Goal: Task Accomplishment & Management: Manage account settings

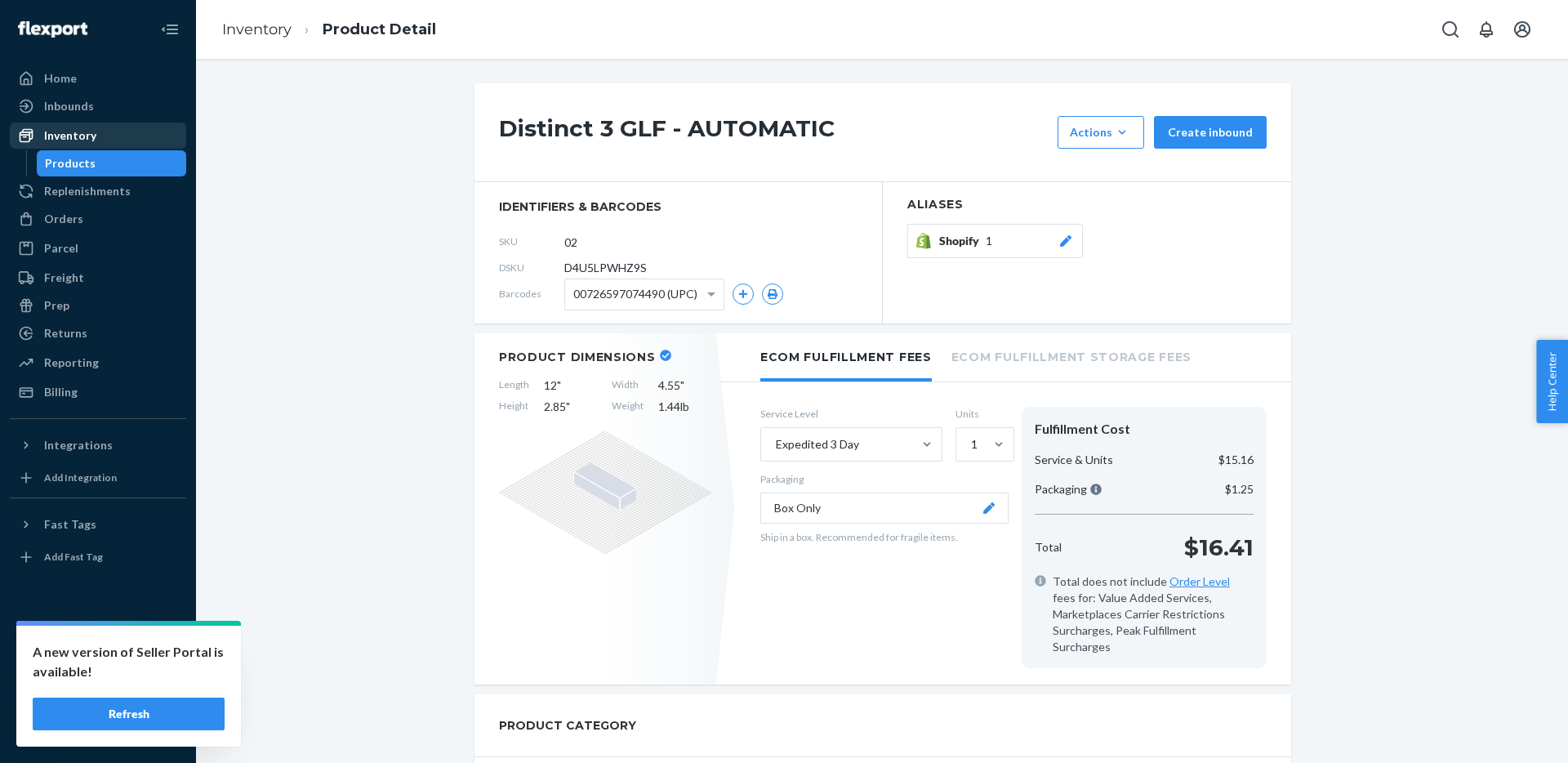
click at [69, 128] on div "Inventory" at bounding box center [70, 135] width 52 height 16
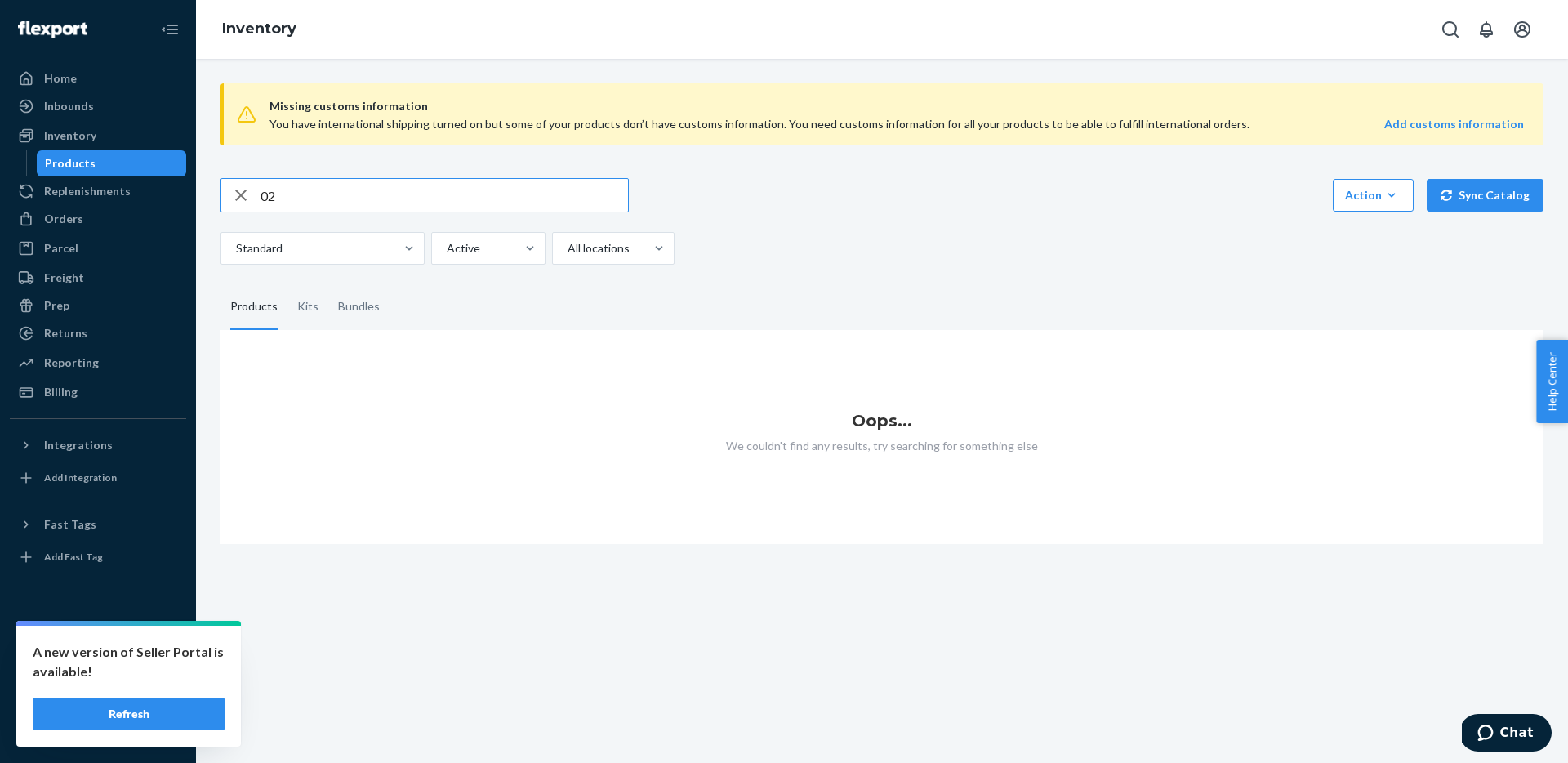
drag, startPoint x: 276, startPoint y: 187, endPoint x: 244, endPoint y: 186, distance: 32.0
click at [244, 186] on div "02" at bounding box center [425, 195] width 407 height 33
drag, startPoint x: 287, startPoint y: 192, endPoint x: 239, endPoint y: 193, distance: 48.0
click at [239, 193] on div "02" at bounding box center [425, 195] width 407 height 33
type input "70"
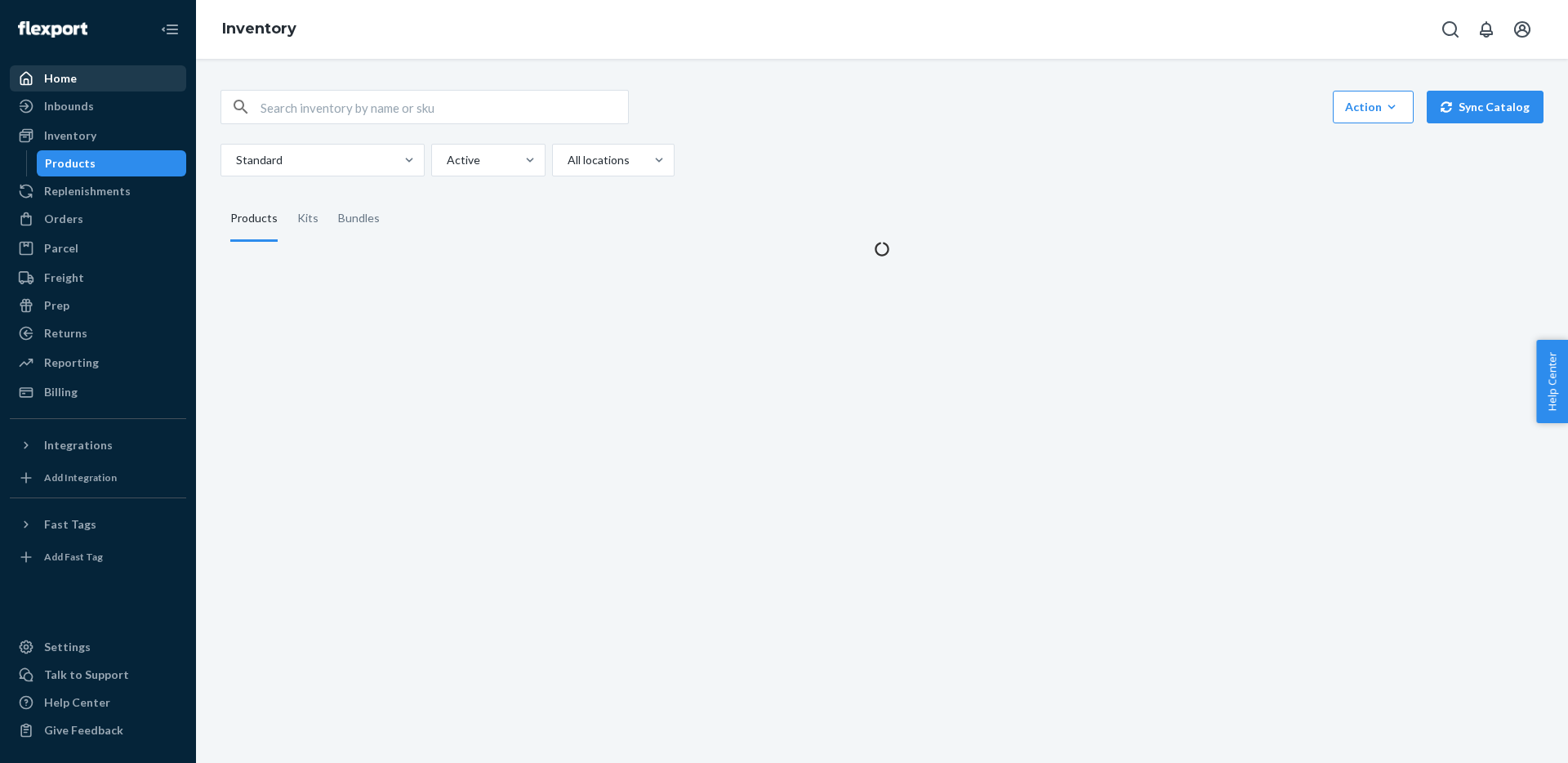
click at [62, 72] on div "Home" at bounding box center [61, 78] width 33 height 16
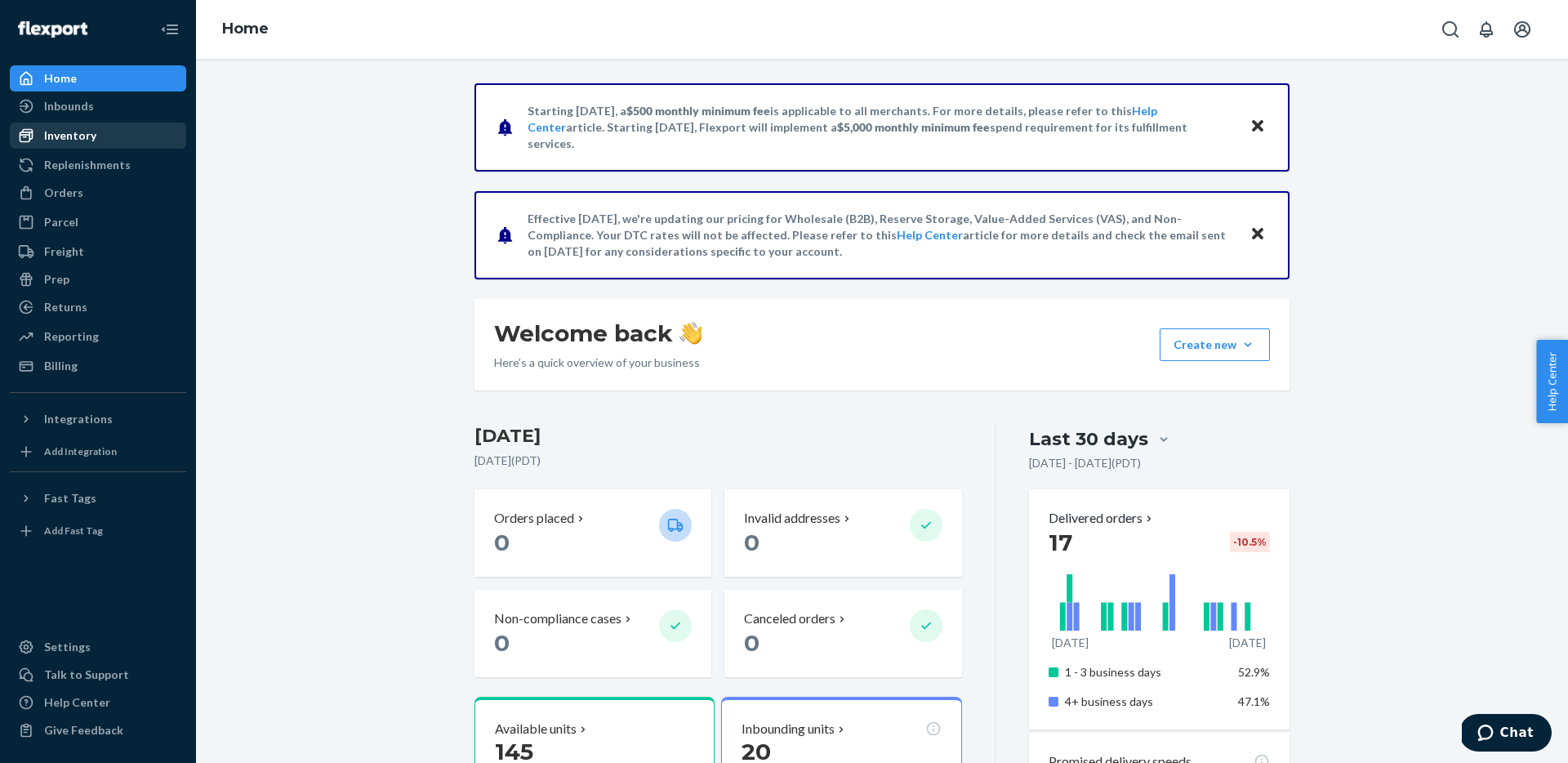
click at [62, 134] on div "Inventory" at bounding box center [70, 135] width 52 height 16
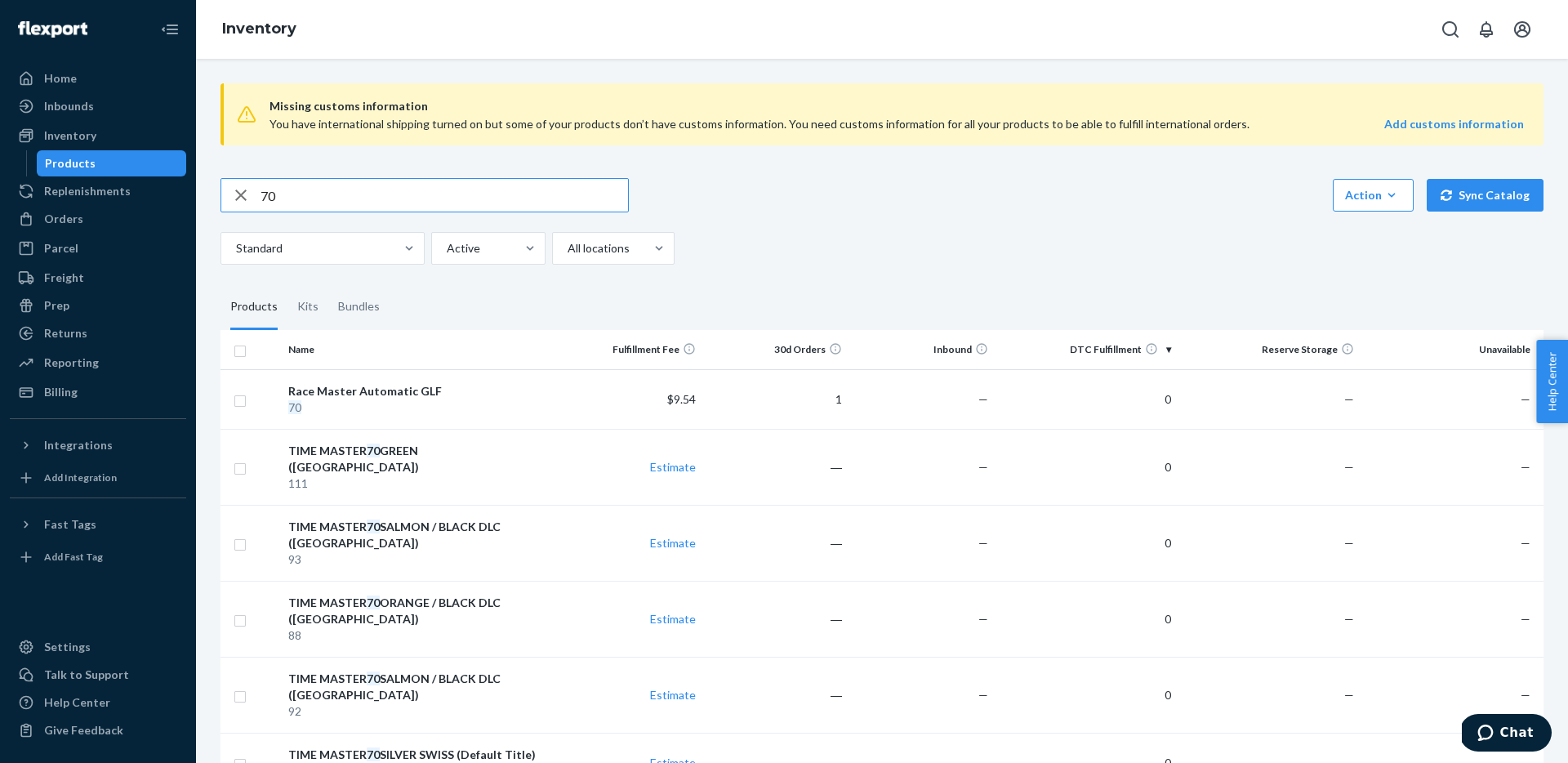
drag, startPoint x: 282, startPoint y: 196, endPoint x: 222, endPoint y: 191, distance: 60.2
click at [222, 191] on div "70" at bounding box center [425, 195] width 407 height 33
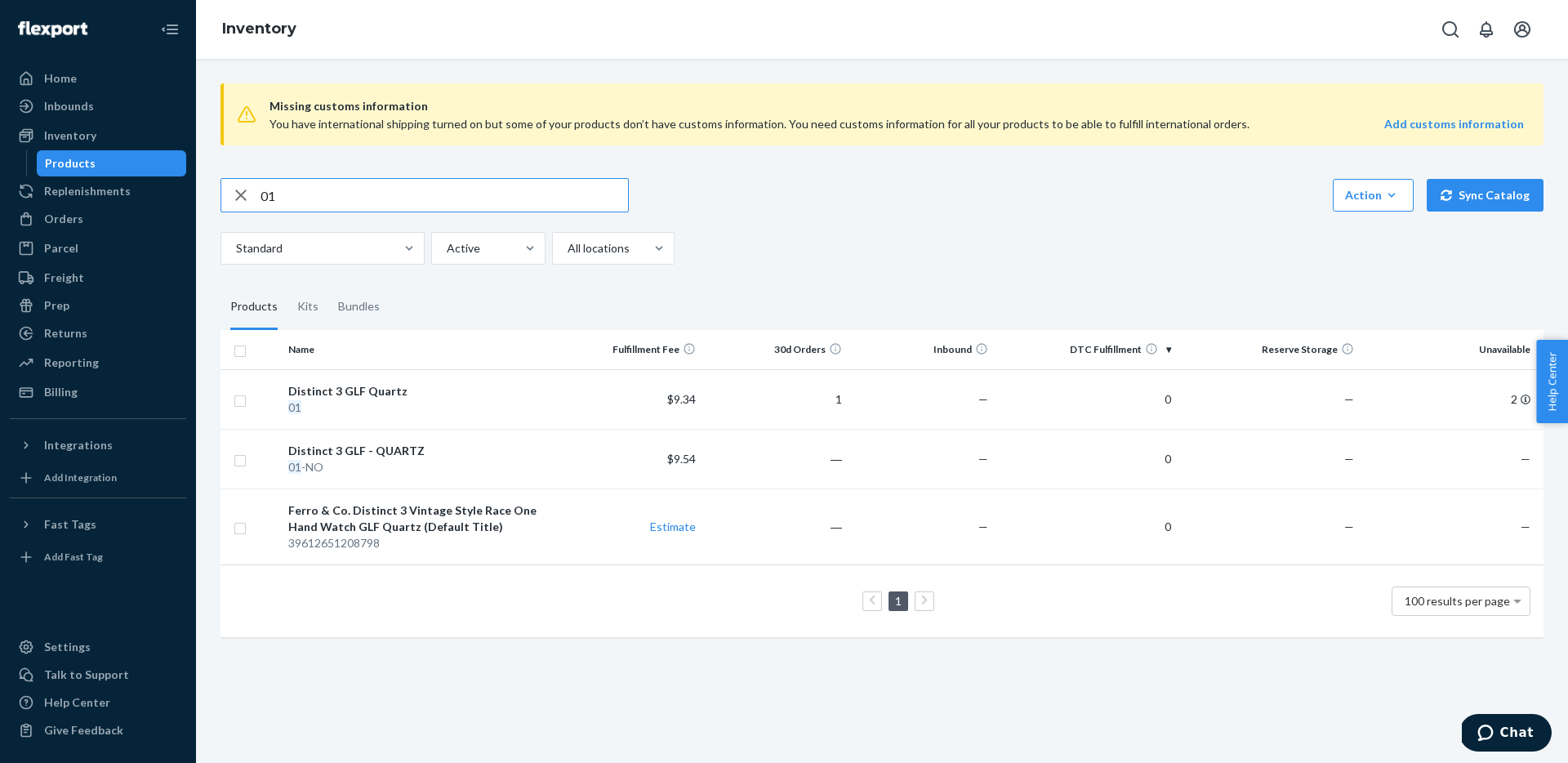
drag, startPoint x: 288, startPoint y: 197, endPoint x: 258, endPoint y: 198, distance: 30.0
click at [258, 198] on div "01" at bounding box center [425, 195] width 407 height 33
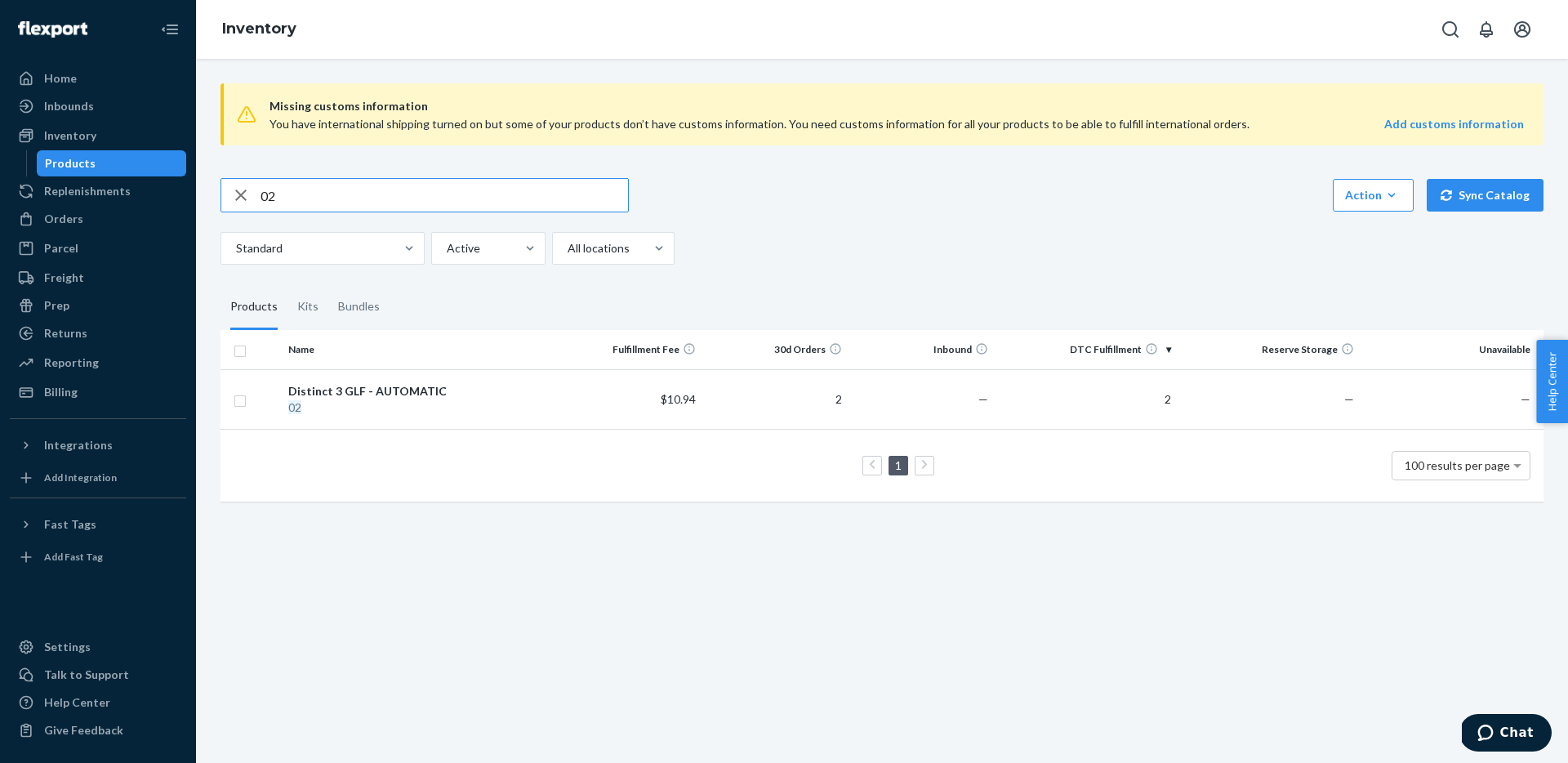
drag, startPoint x: 298, startPoint y: 190, endPoint x: 211, endPoint y: 194, distance: 87.1
click at [211, 195] on div "Missing customs information You have international shipping turned on but some …" at bounding box center [882, 293] width 1347 height 448
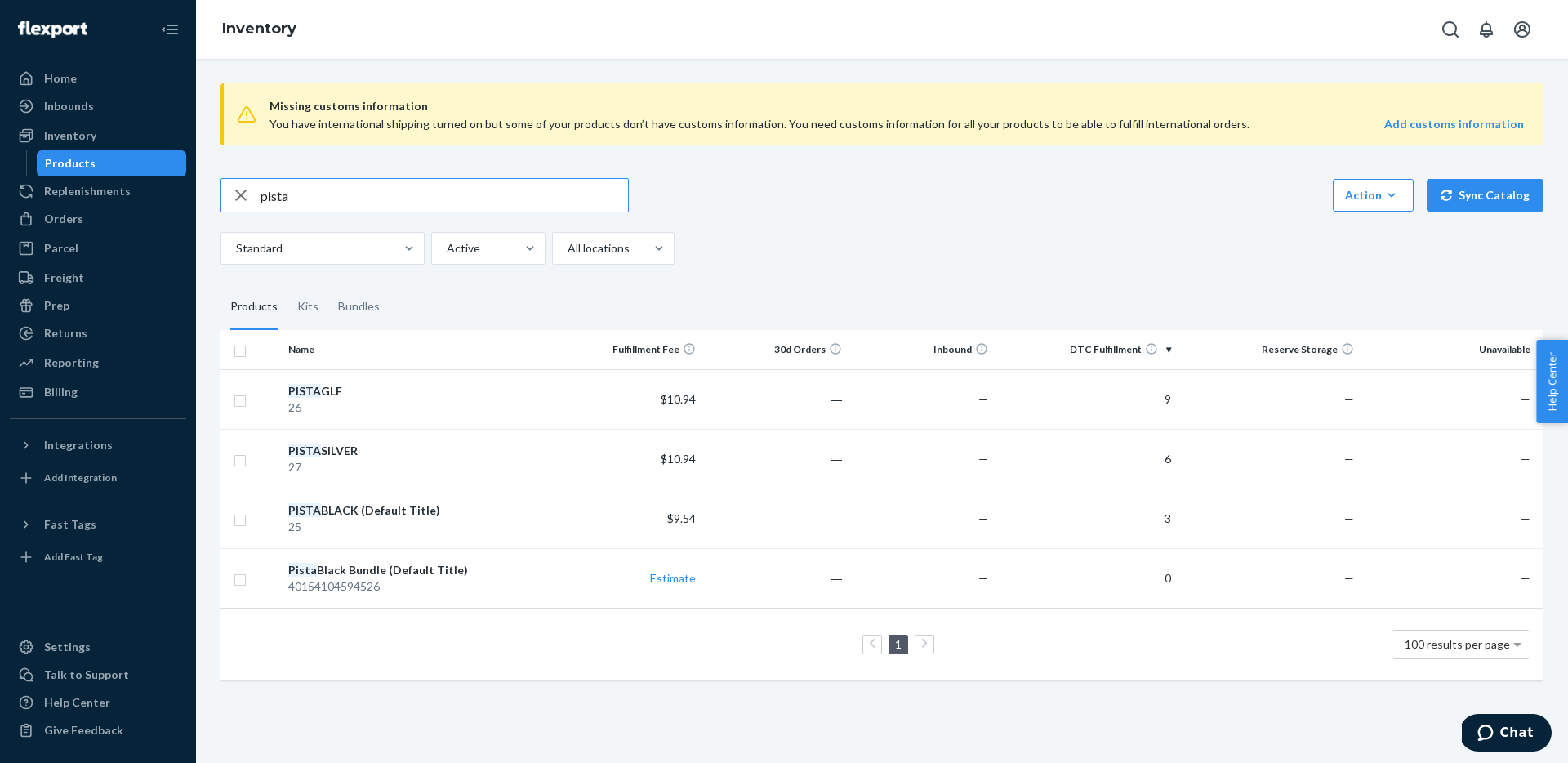
drag, startPoint x: 294, startPoint y: 197, endPoint x: 199, endPoint y: 182, distance: 96.2
click at [198, 182] on div "Missing customs information You have international shipping turned on but some …" at bounding box center [882, 411] width 1372 height 704
type input "no"
